Goal: Information Seeking & Learning: Learn about a topic

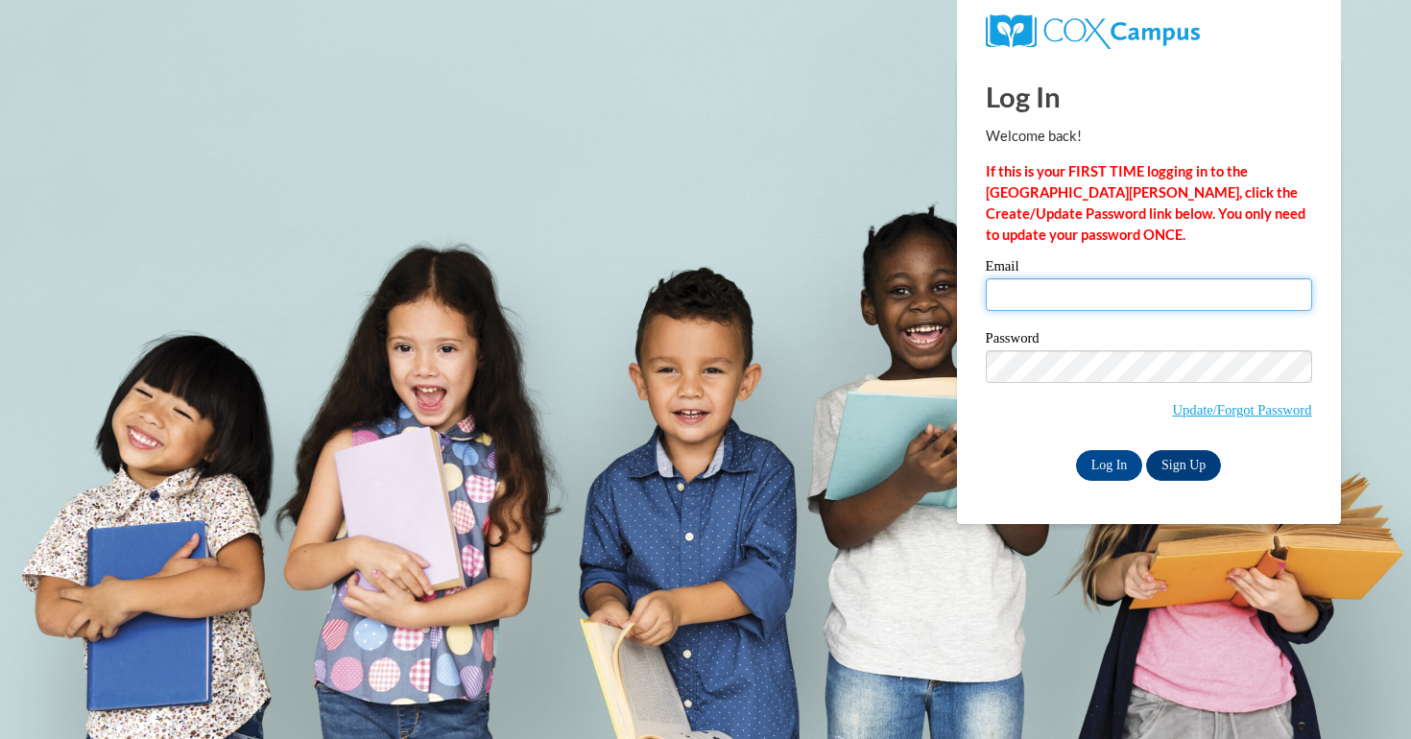
click at [1035, 308] on input "Email" at bounding box center [1149, 294] width 326 height 33
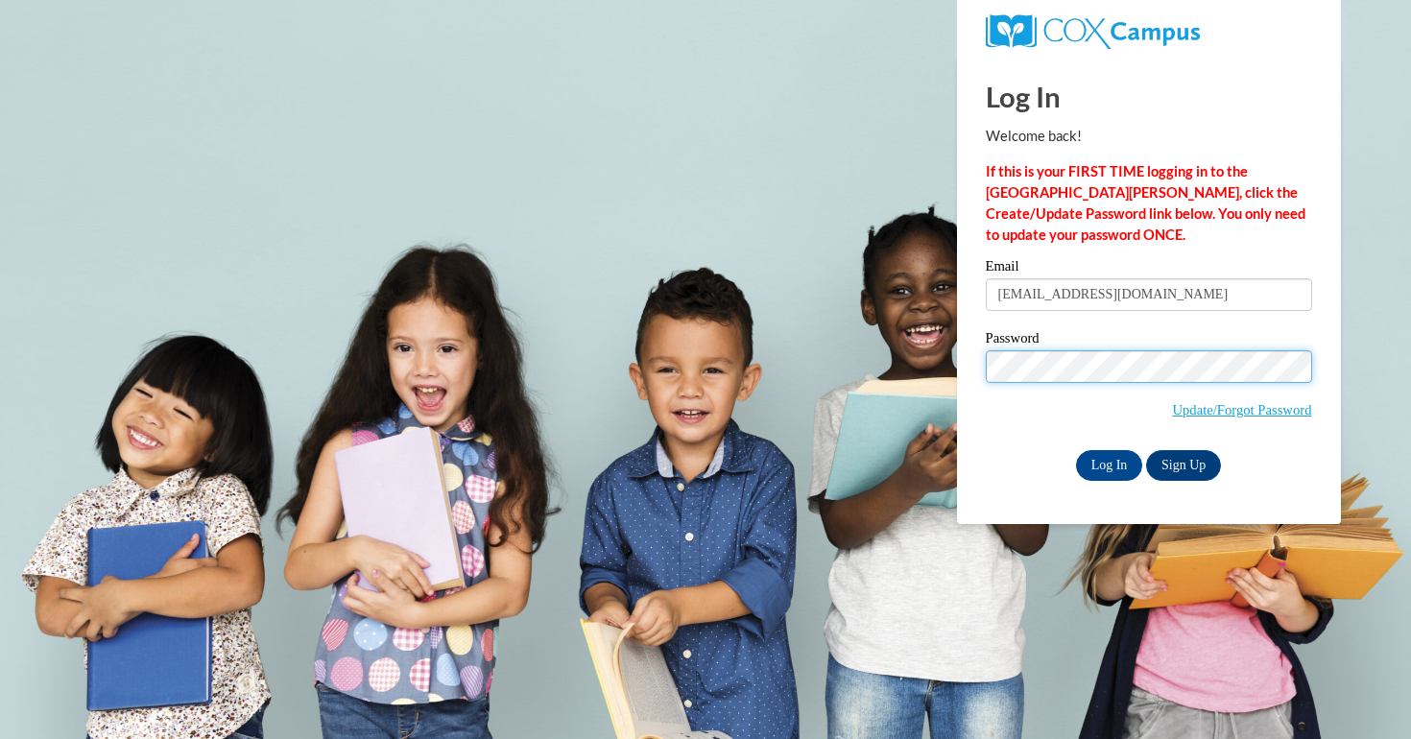
type input "[PERSON_NAME][EMAIL_ADDRESS][PERSON_NAME][DOMAIN_NAME]"
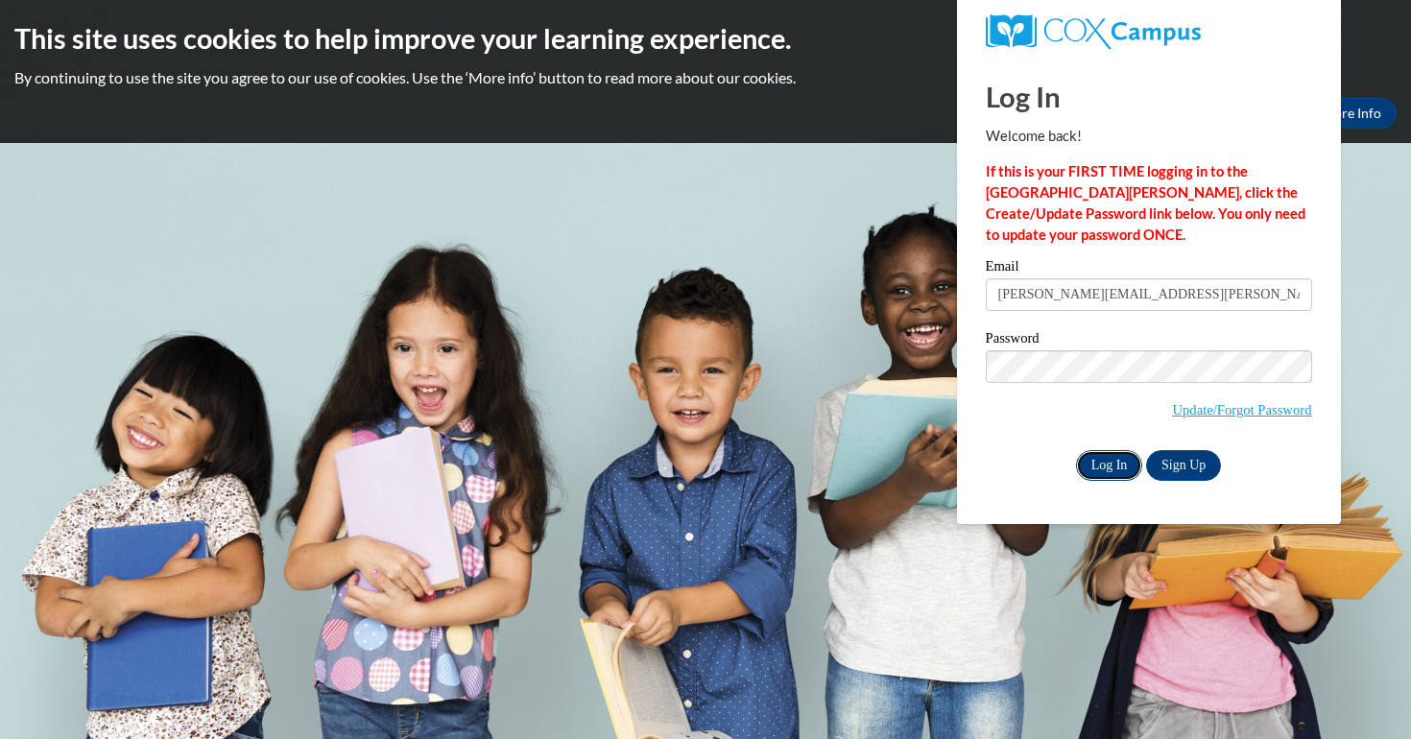
click at [1113, 469] on input "Log In" at bounding box center [1109, 465] width 67 height 31
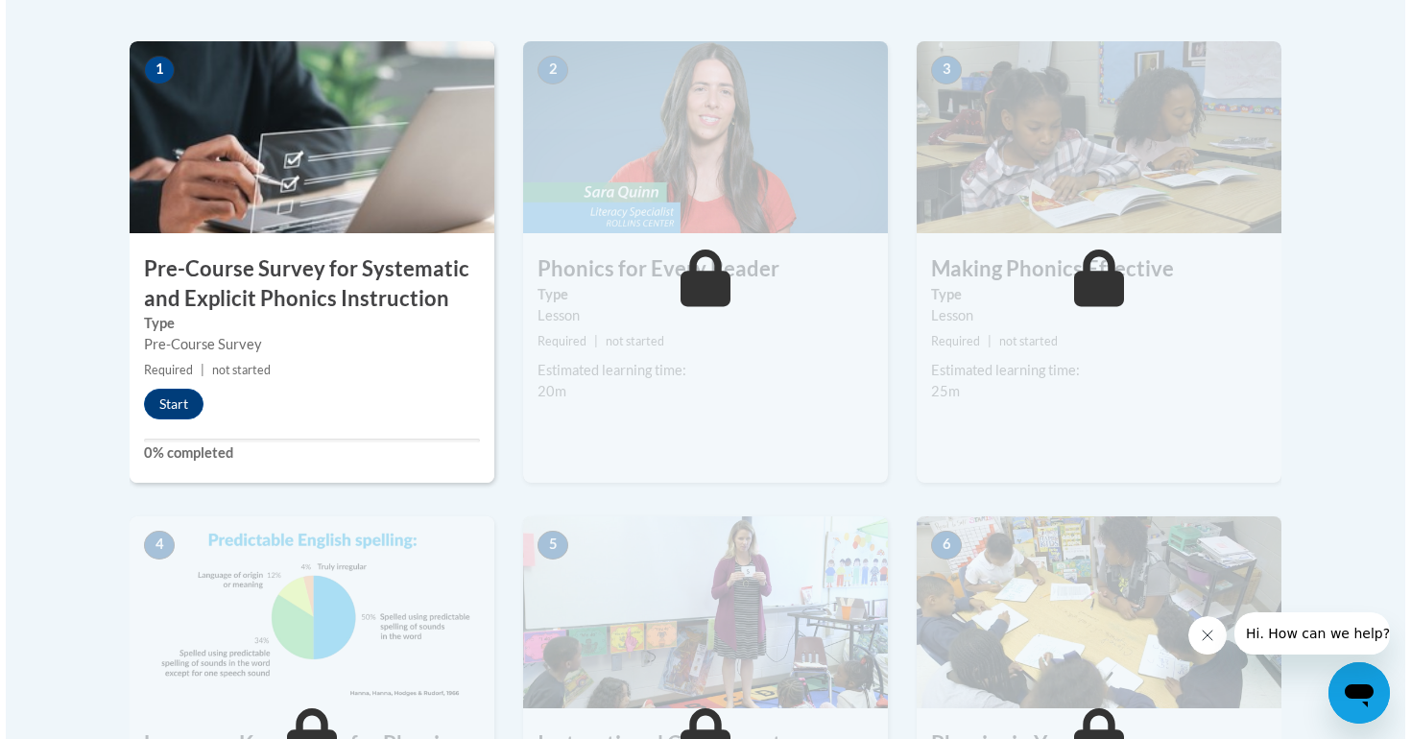
scroll to position [631, 0]
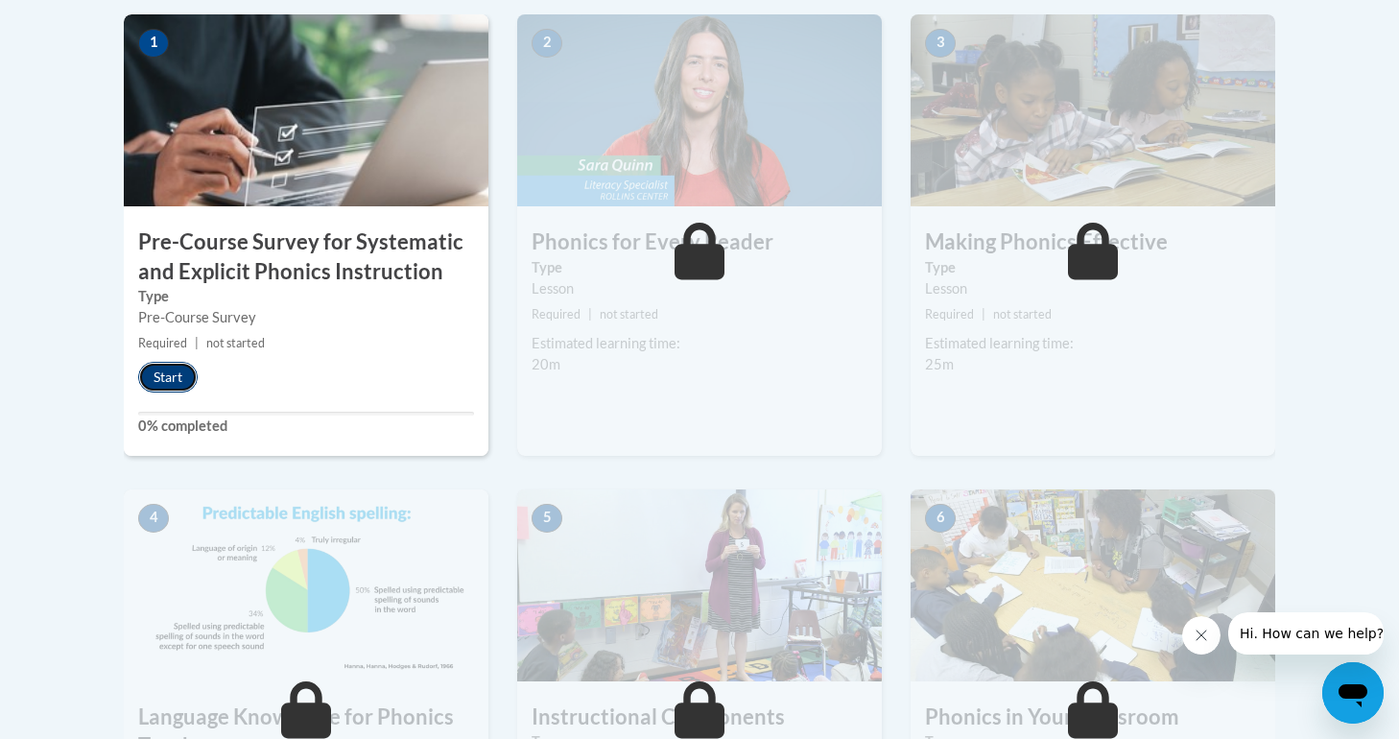
click at [181, 375] on button "Start" at bounding box center [168, 377] width 60 height 31
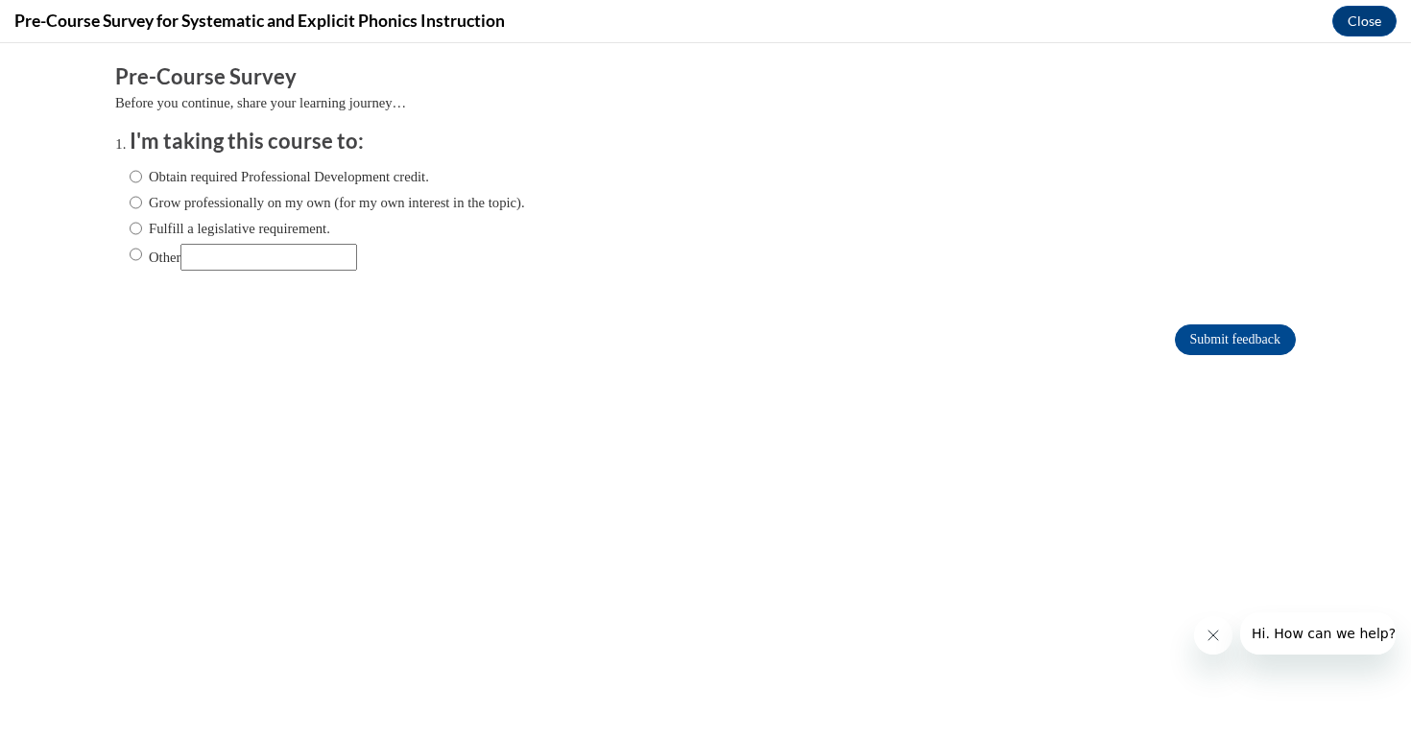
scroll to position [0, 0]
click at [333, 181] on label "Obtain required Professional Development credit." at bounding box center [279, 176] width 299 height 21
click at [142, 181] on input "Obtain required Professional Development credit." at bounding box center [136, 176] width 12 height 21
radio input "true"
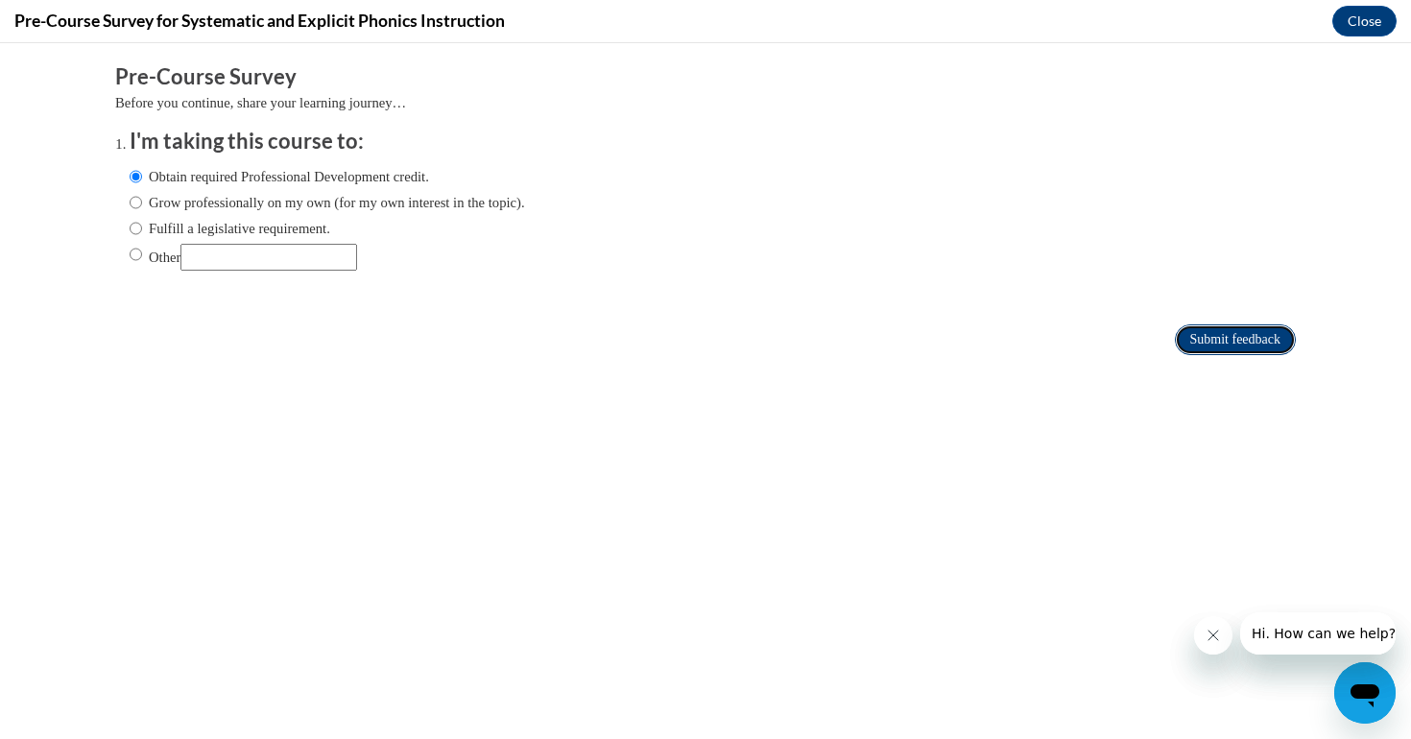
click at [1231, 334] on input "Submit feedback" at bounding box center [1235, 339] width 121 height 31
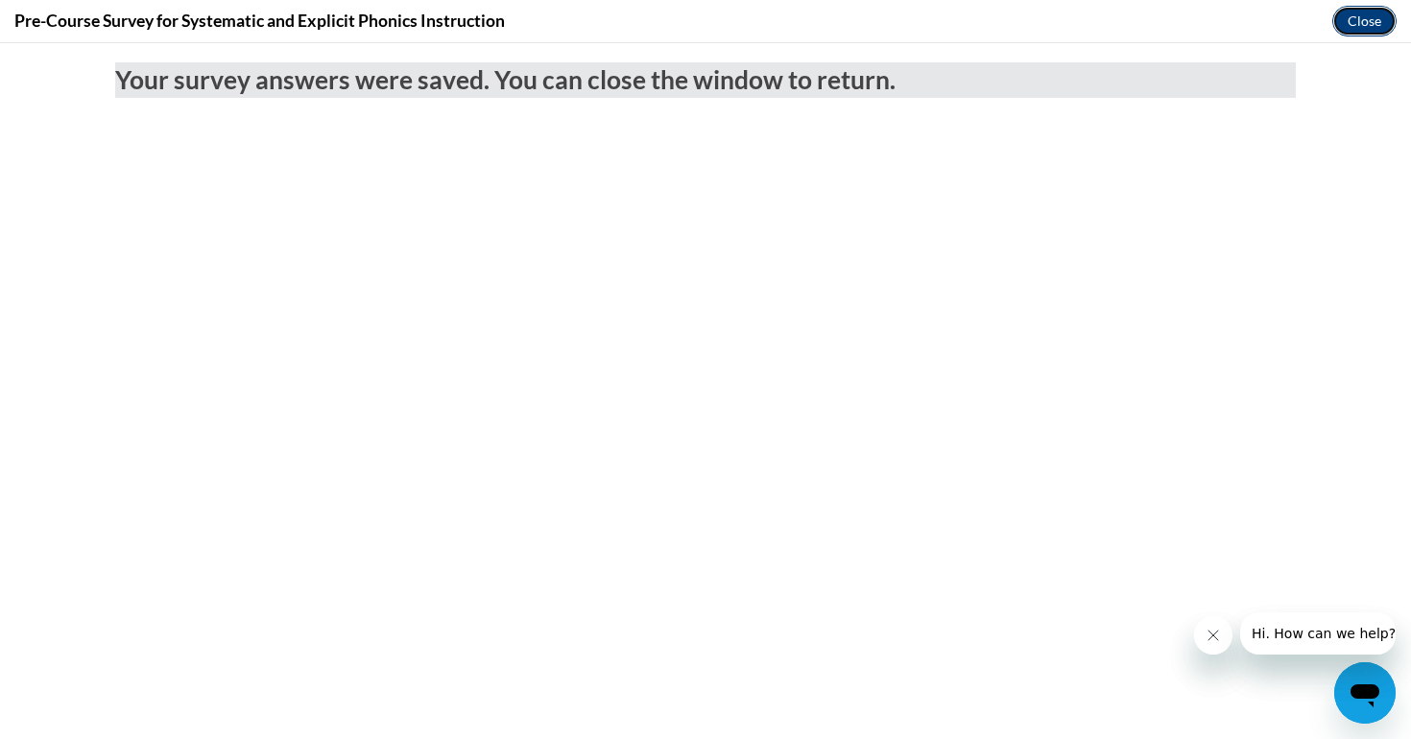
click at [1364, 24] on button "Close" at bounding box center [1364, 21] width 64 height 31
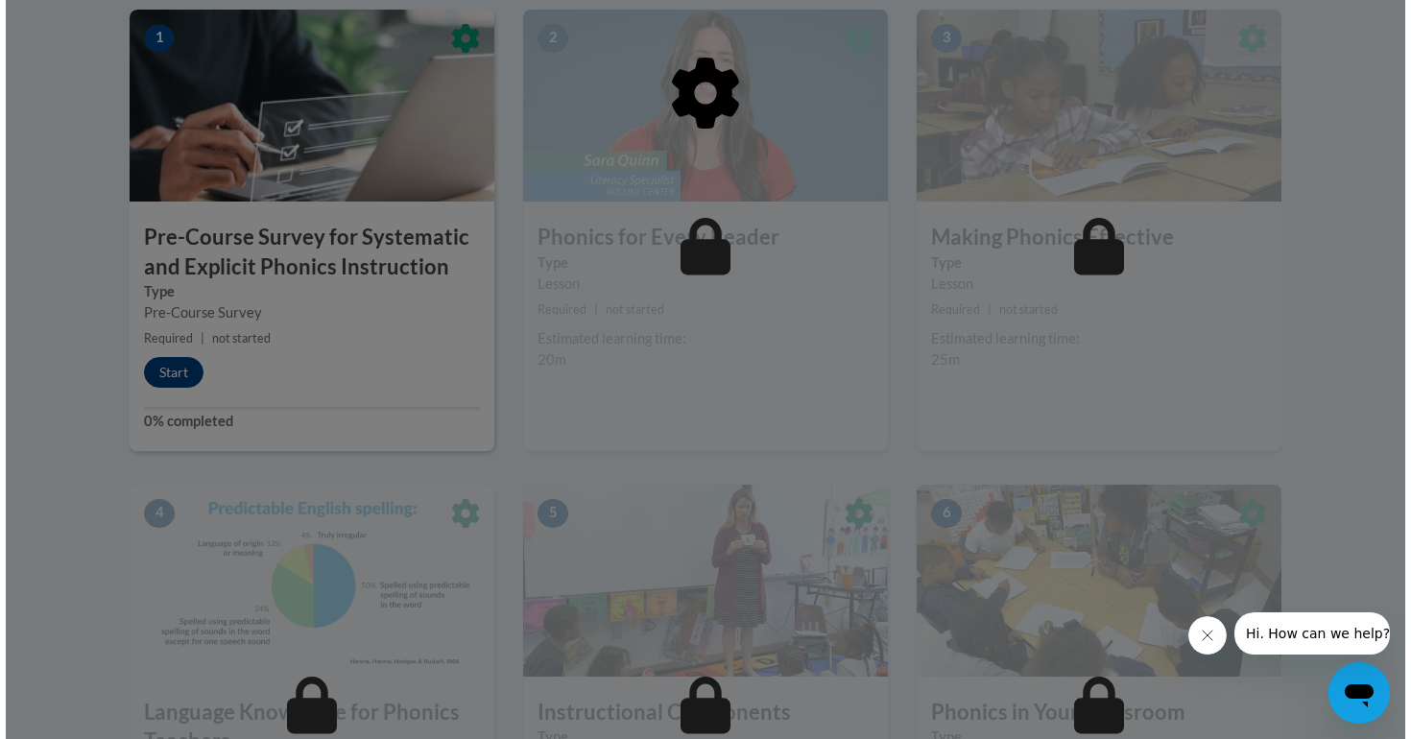
scroll to position [633, 0]
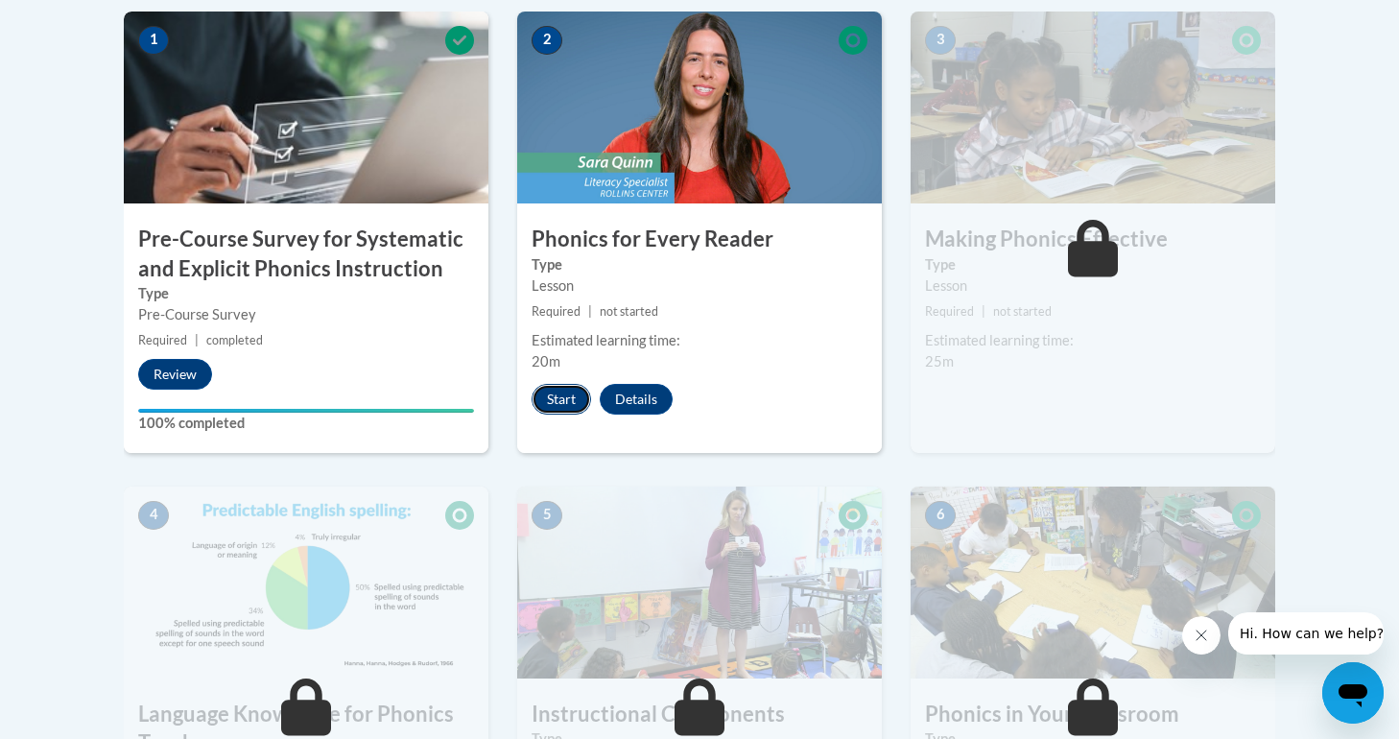
click at [557, 394] on button "Start" at bounding box center [562, 399] width 60 height 31
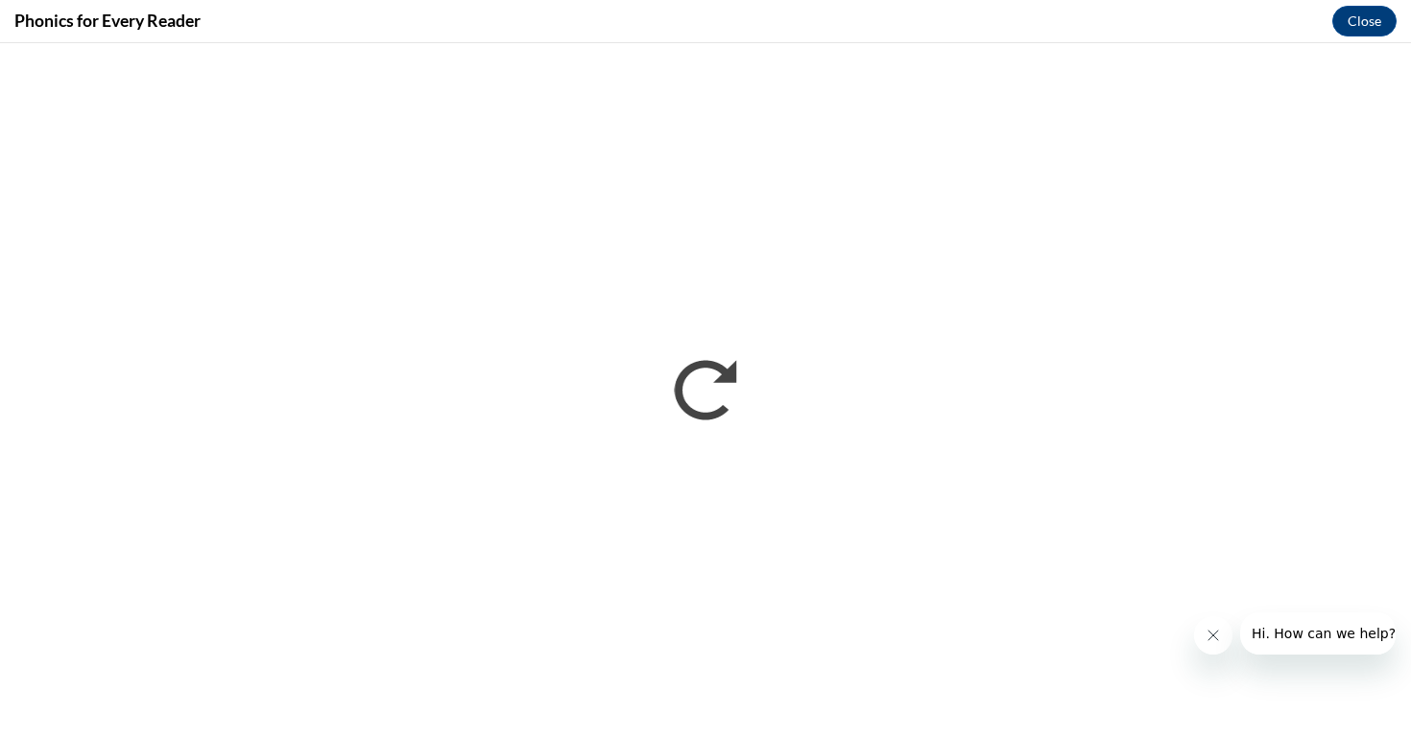
scroll to position [0, 0]
click at [1220, 647] on button "Close message from company" at bounding box center [1213, 635] width 38 height 38
